Goal: Information Seeking & Learning: Learn about a topic

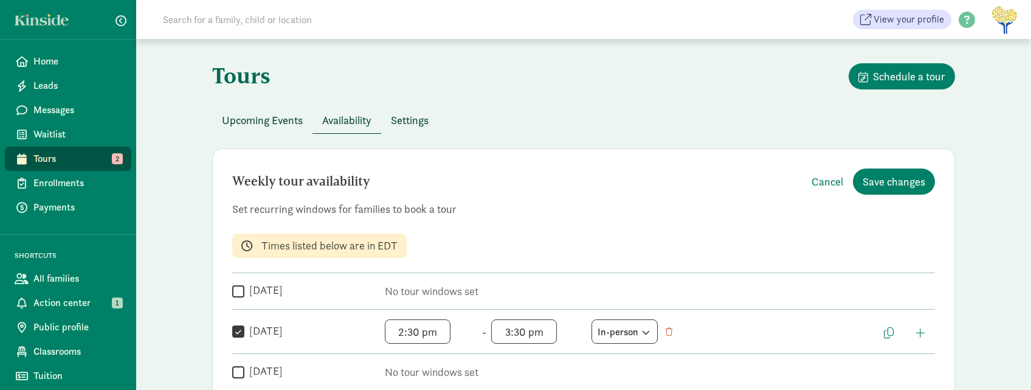
scroll to position [344, 0]
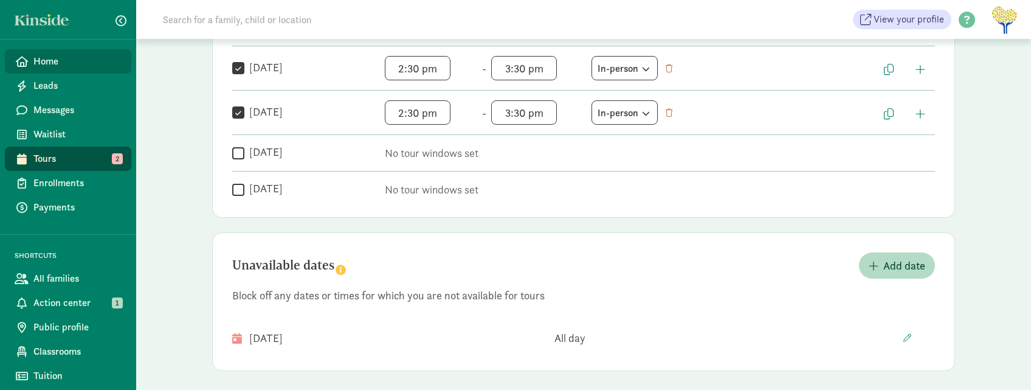
click at [35, 57] on span "Home" at bounding box center [77, 61] width 88 height 15
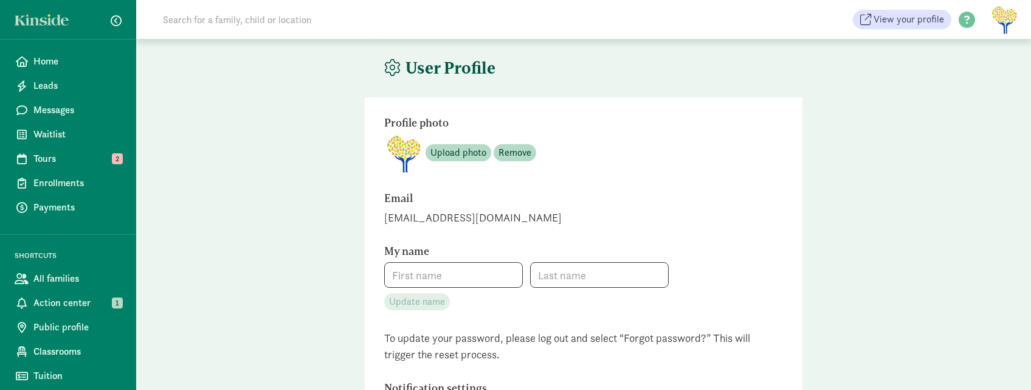
type input "[PERSON_NAME]"
type input "3863156988"
click at [1002, 18] on figure at bounding box center [1003, 19] width 29 height 29
click at [929, 100] on main "User Profile Profile photo Upload photo Remove Email [EMAIL_ADDRESS][DOMAIN_NAM…" at bounding box center [583, 367] width 895 height 656
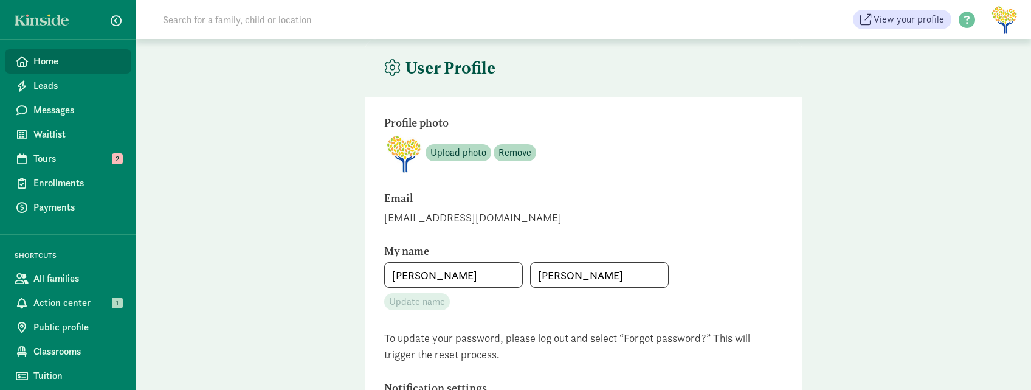
click at [46, 60] on span "Home" at bounding box center [77, 61] width 88 height 15
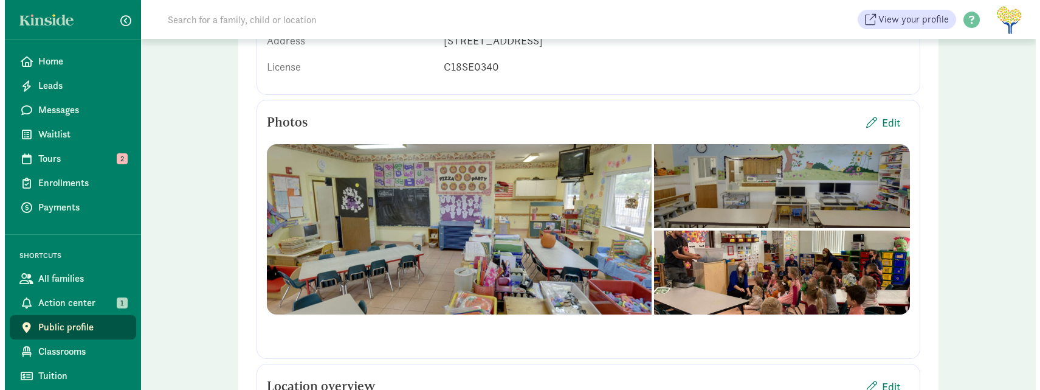
scroll to position [243, 0]
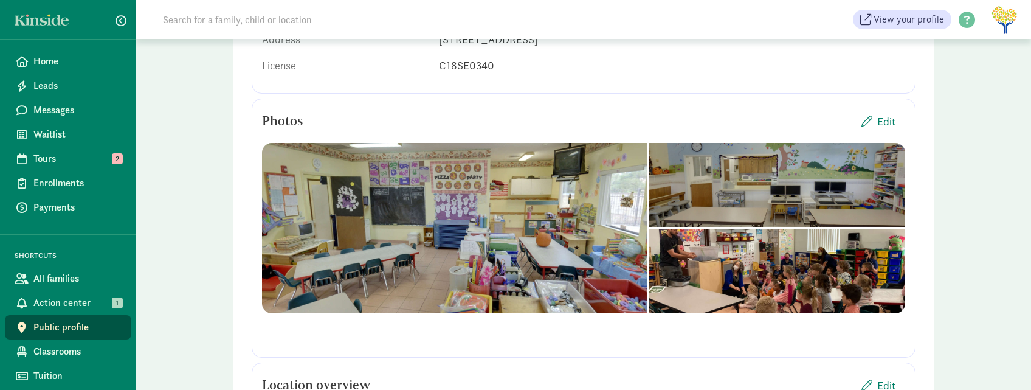
drag, startPoint x: 566, startPoint y: 193, endPoint x: 489, endPoint y: 261, distance: 102.9
click at [649, 227] on div at bounding box center [777, 185] width 256 height 84
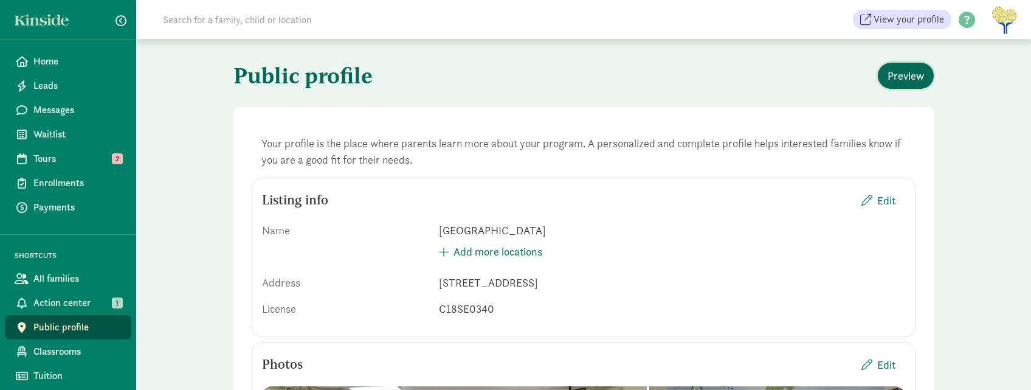
click at [895, 77] on span "Preview" at bounding box center [905, 75] width 36 height 16
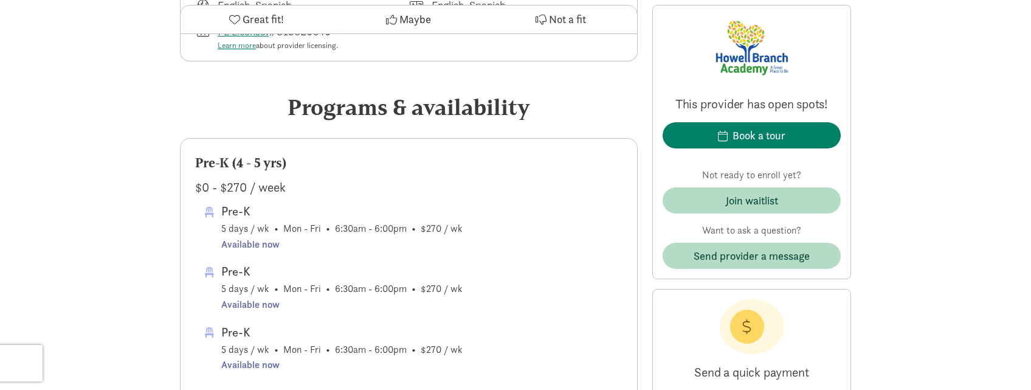
scroll to position [547, 0]
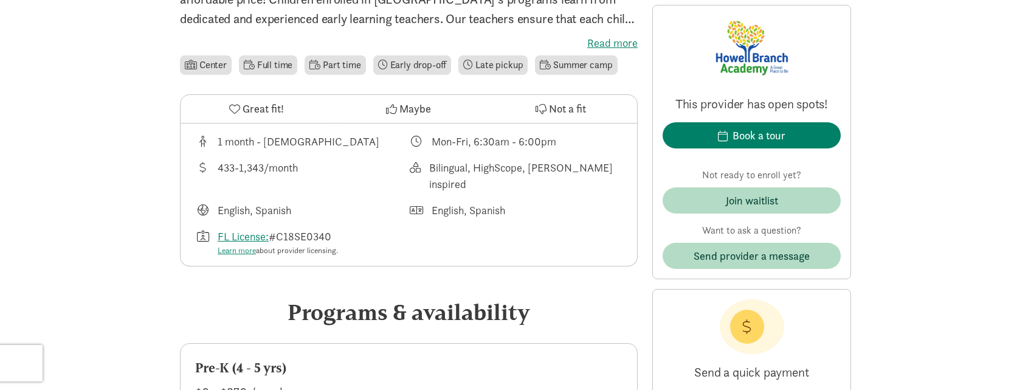
scroll to position [365, 0]
